Goal: Transaction & Acquisition: Obtain resource

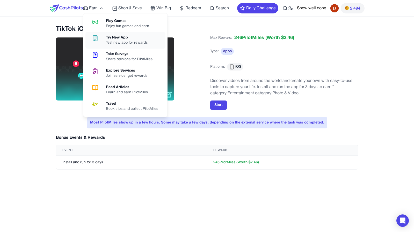
click at [108, 46] on link "Try New App Test new app for rewards" at bounding box center [125, 40] width 80 height 17
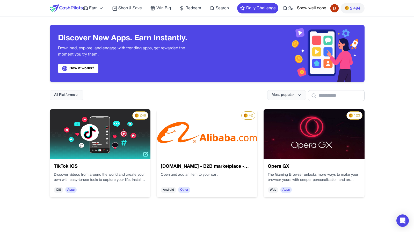
click at [97, 164] on h3 "TikTok iOS" at bounding box center [100, 166] width 92 height 7
